Goal: Find specific page/section: Find specific page/section

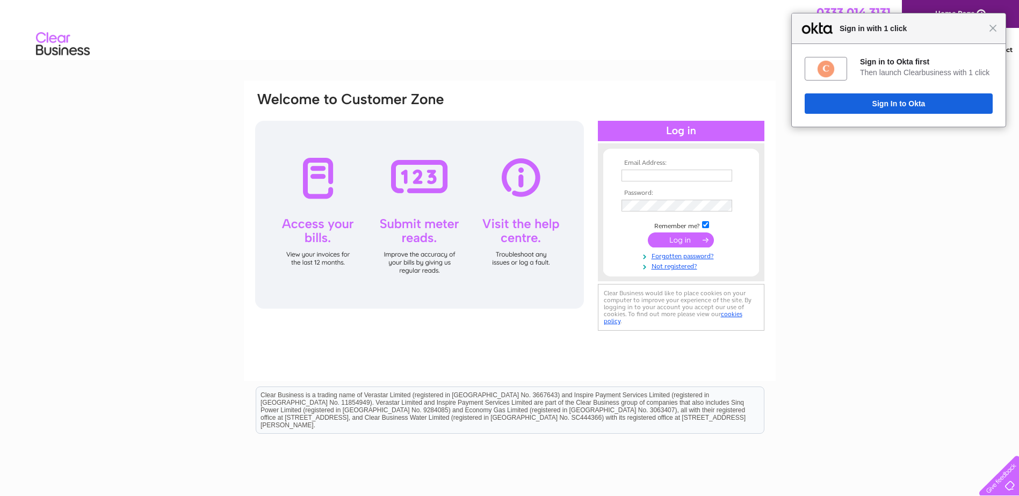
type input "accountsms@ashtead-technology.com"
click at [909, 117] on div "Sign in to Okta first Then launch Clearbusiness with 1 click Sign In to Okta" at bounding box center [899, 85] width 214 height 83
click at [910, 111] on button "Sign In to Okta" at bounding box center [899, 103] width 188 height 20
click at [700, 236] on input "submit" at bounding box center [681, 240] width 66 height 15
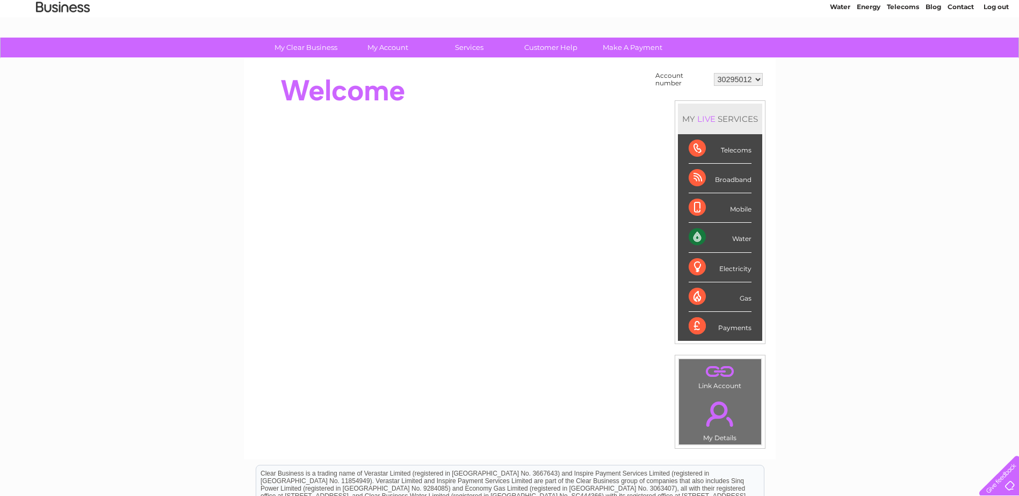
scroll to position [37, 0]
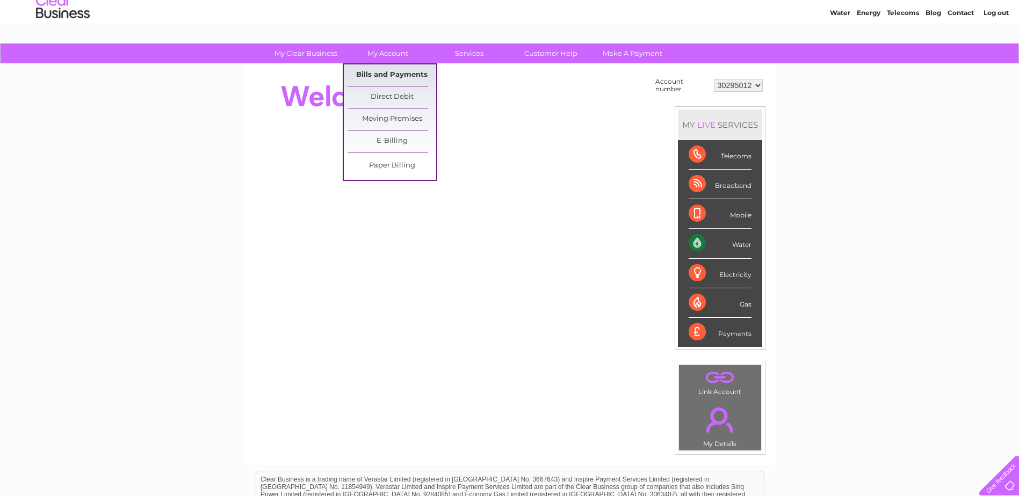
click at [397, 71] on link "Bills and Payments" at bounding box center [392, 74] width 89 height 21
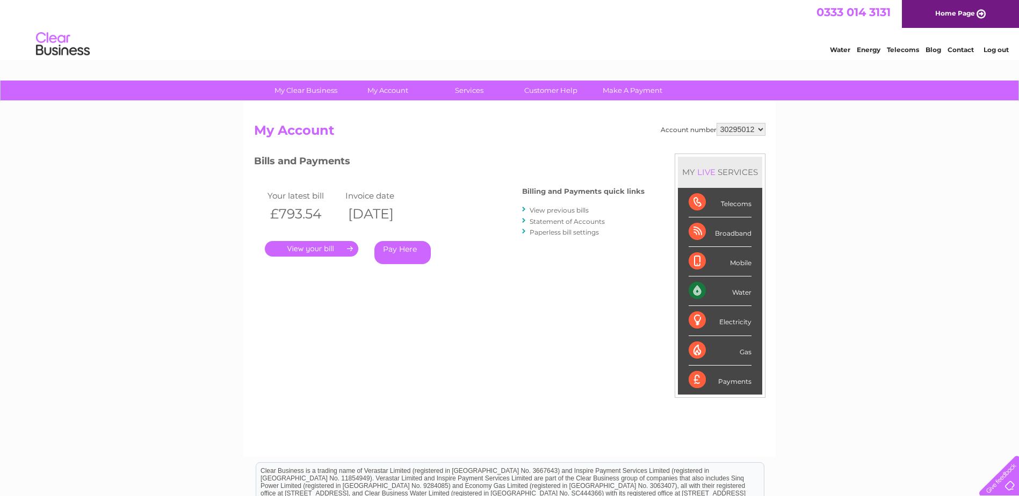
click at [344, 255] on link "." at bounding box center [311, 249] width 93 height 16
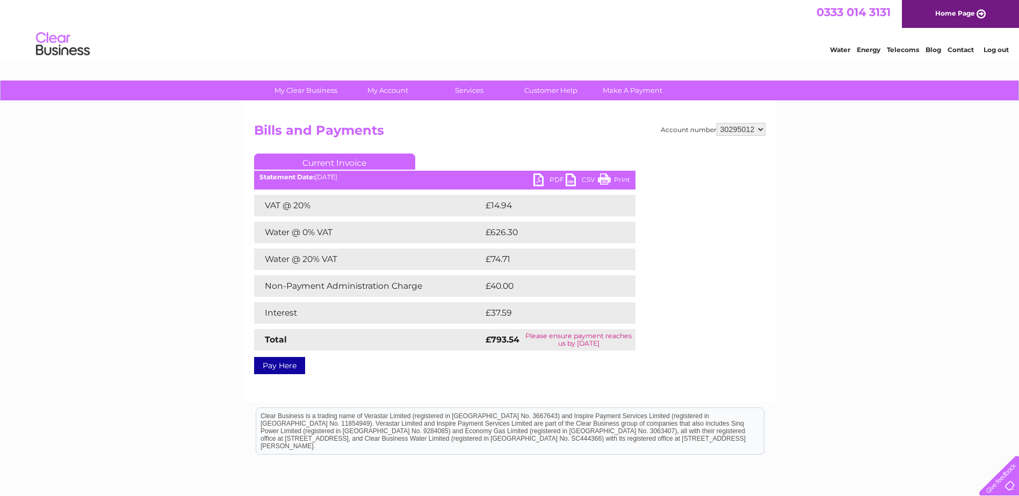
click at [538, 180] on link "PDF" at bounding box center [549, 181] width 32 height 16
